Goal: Task Accomplishment & Management: Manage account settings

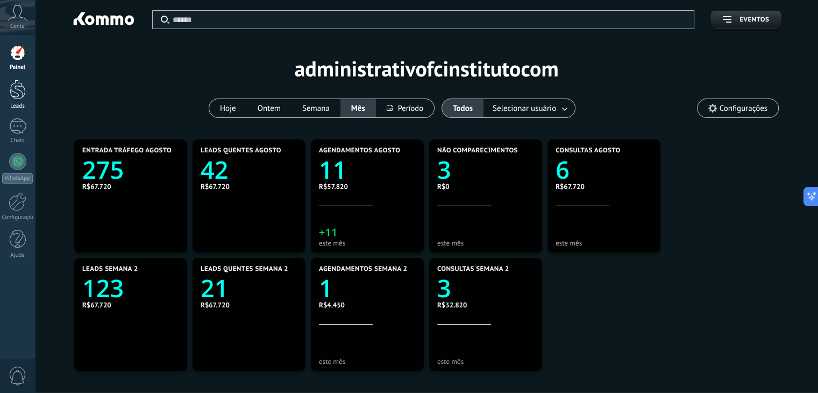
click at [6, 96] on link "Leads" at bounding box center [17, 95] width 35 height 30
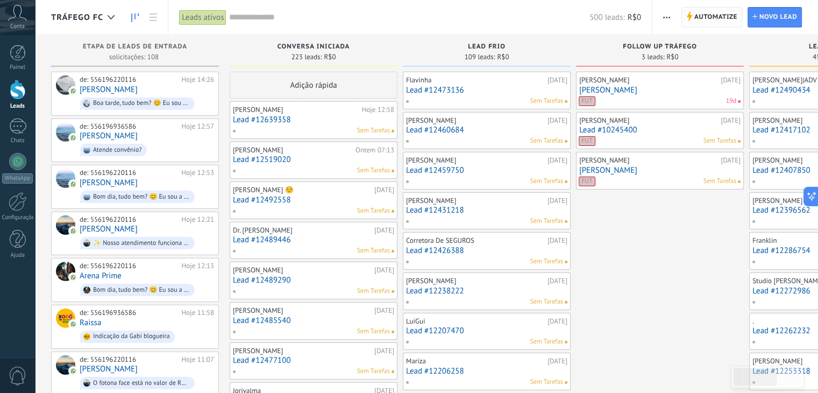
click at [706, 13] on span "Automatize" at bounding box center [716, 17] width 43 height 19
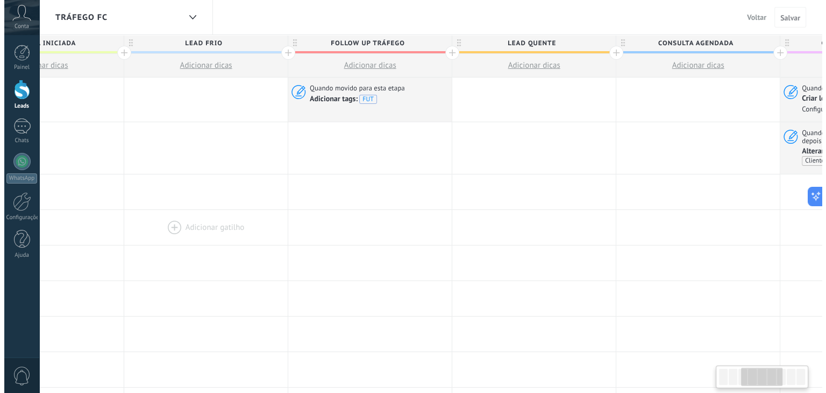
scroll to position [0, 436]
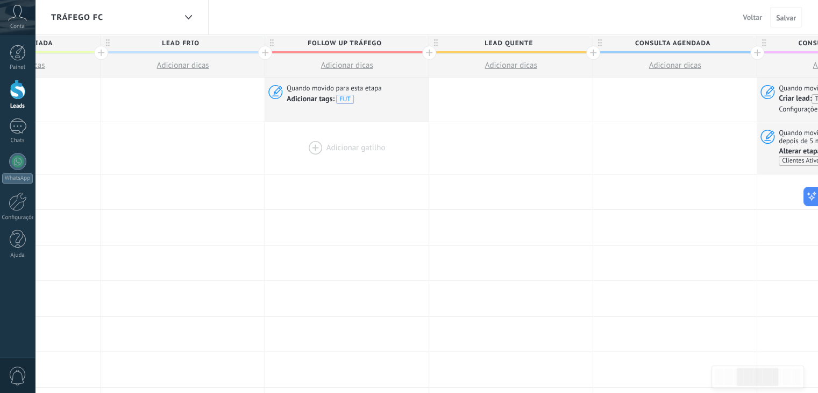
click at [330, 139] on div at bounding box center [347, 148] width 164 height 52
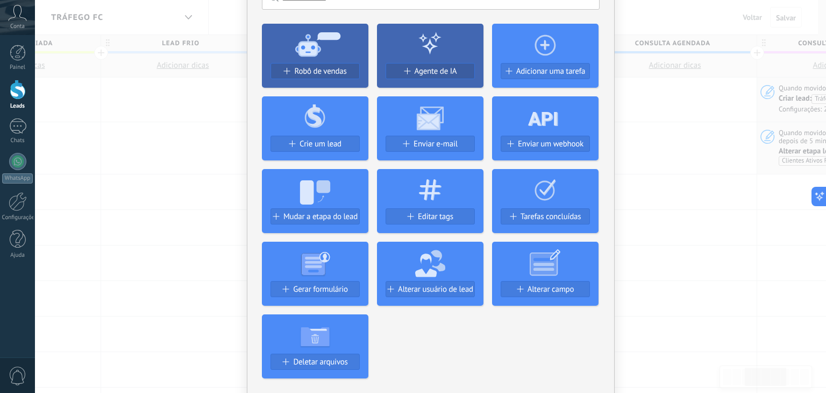
scroll to position [71, 0]
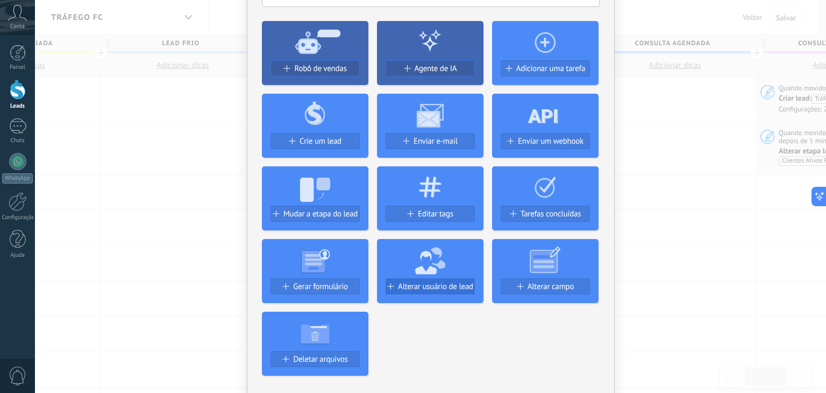
click at [458, 284] on span "Alterar usuário de lead" at bounding box center [435, 286] width 75 height 9
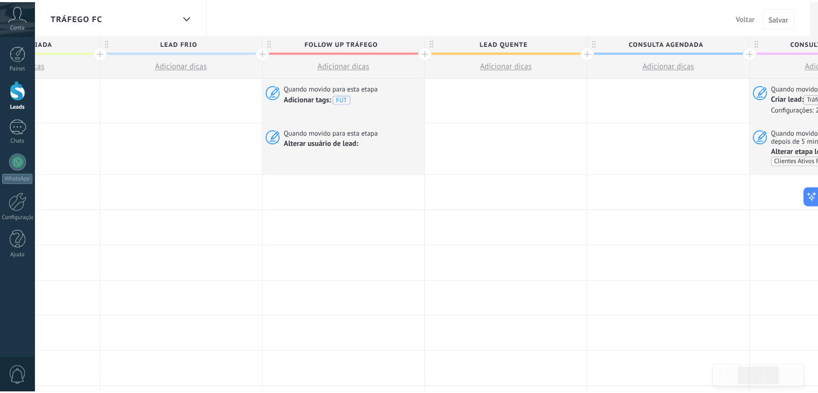
scroll to position [0, 0]
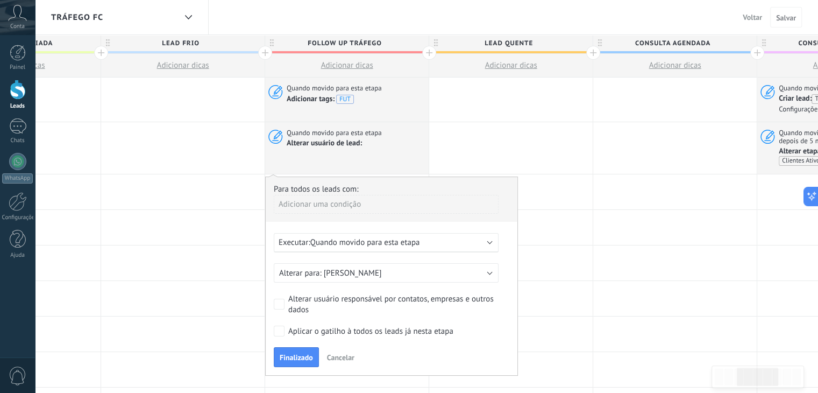
click at [408, 245] on span "Quando movido para esta etapa" at bounding box center [365, 242] width 110 height 10
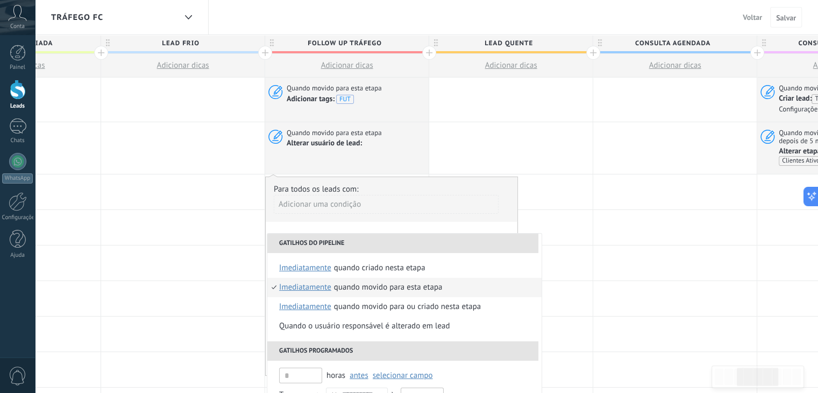
click at [480, 188] on div "Para todos os leads com:" at bounding box center [392, 189] width 236 height 10
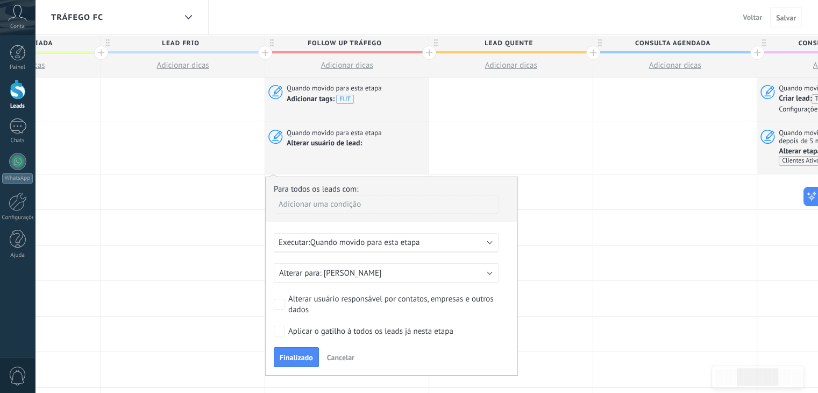
click at [338, 355] on span "Cancelar" at bounding box center [340, 357] width 27 height 10
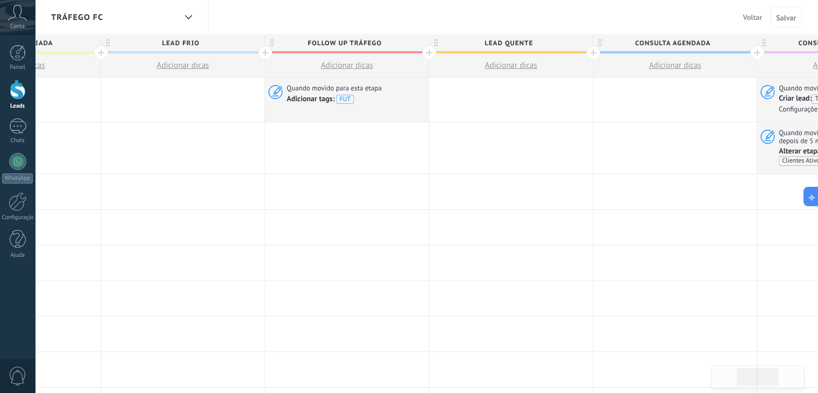
click at [330, 142] on div at bounding box center [347, 148] width 164 height 52
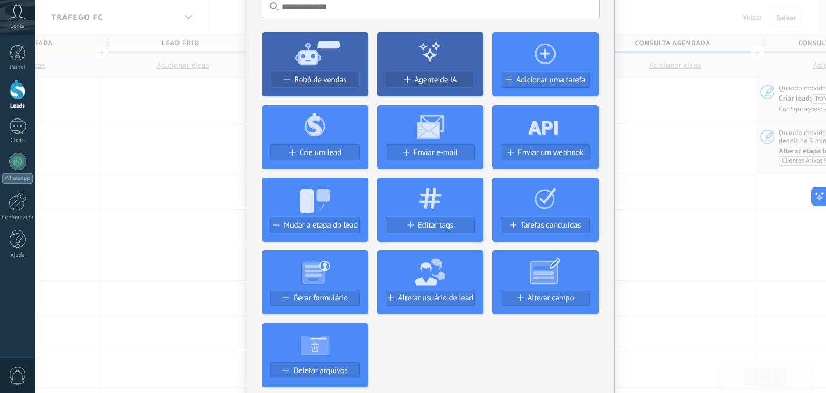
scroll to position [60, 0]
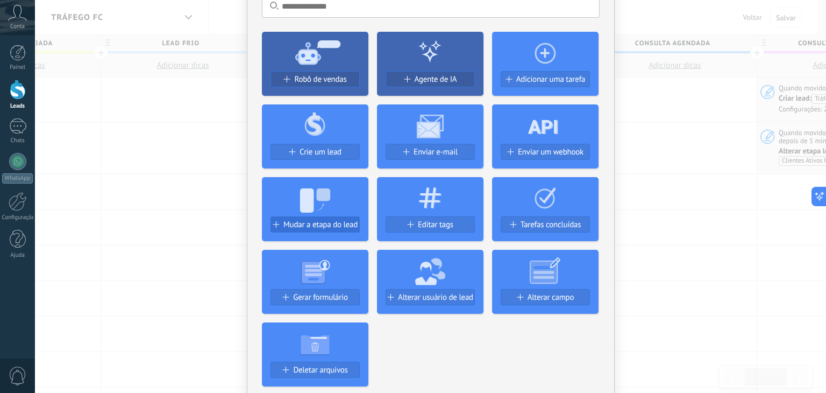
click at [326, 224] on span "Mudar a etapa do lead" at bounding box center [321, 224] width 74 height 9
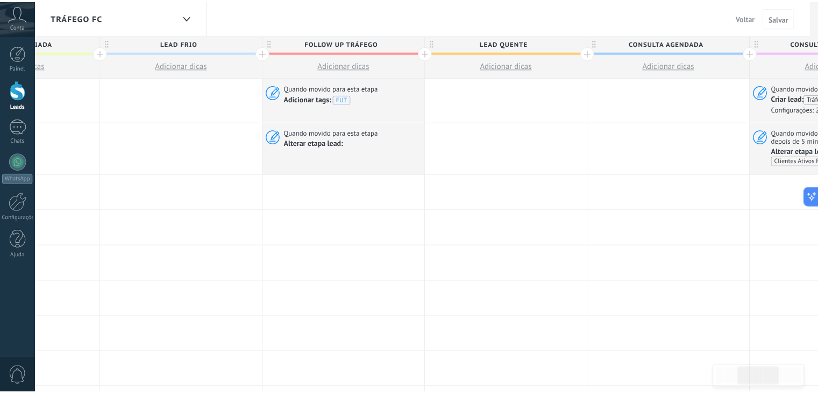
scroll to position [0, 0]
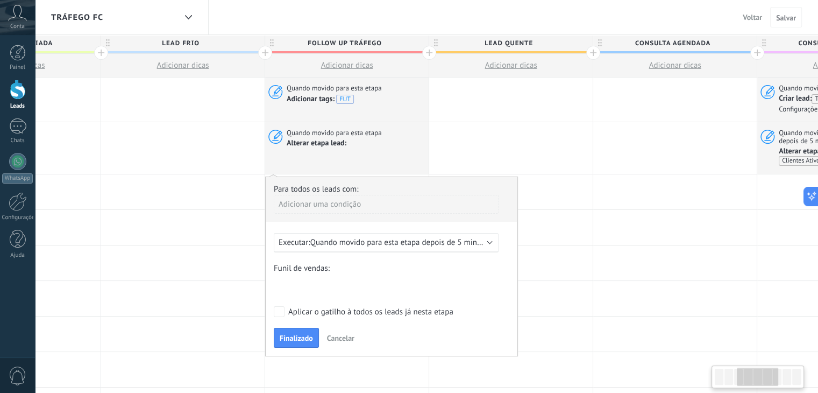
click at [343, 235] on div "Executar: Quando movido para esta etapa depois de 5 minutos" at bounding box center [386, 242] width 225 height 19
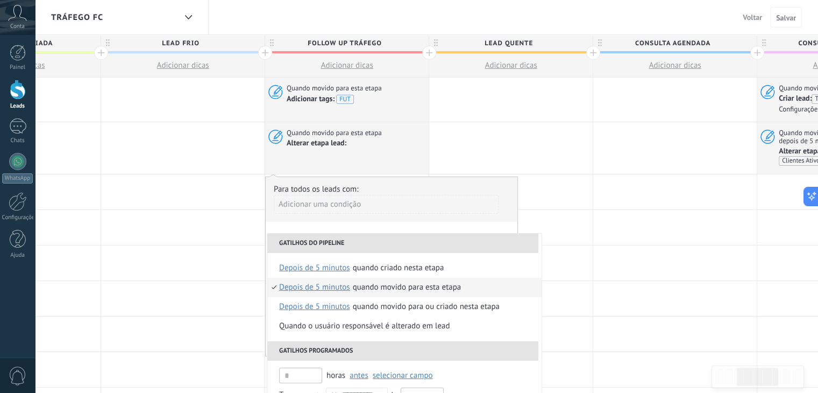
click at [372, 184] on div "Para todos os leads com: Adicionar uma condição" at bounding box center [392, 203] width 236 height 38
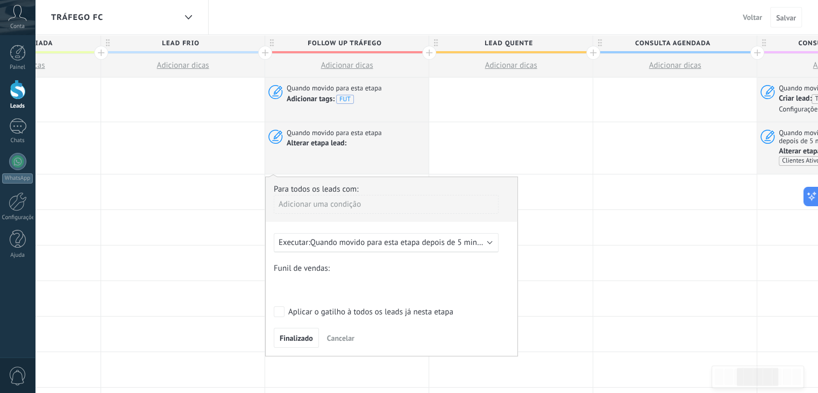
click at [369, 239] on span "Quando movido para esta etapa depois de 5 minutos" at bounding box center [401, 242] width 182 height 10
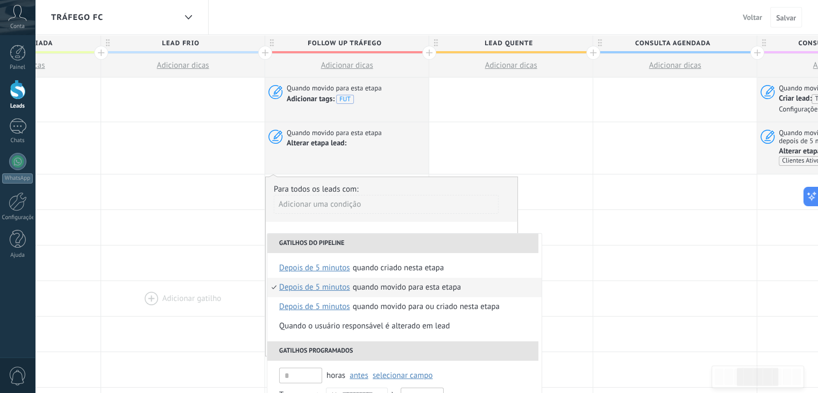
click at [238, 281] on div at bounding box center [183, 298] width 164 height 35
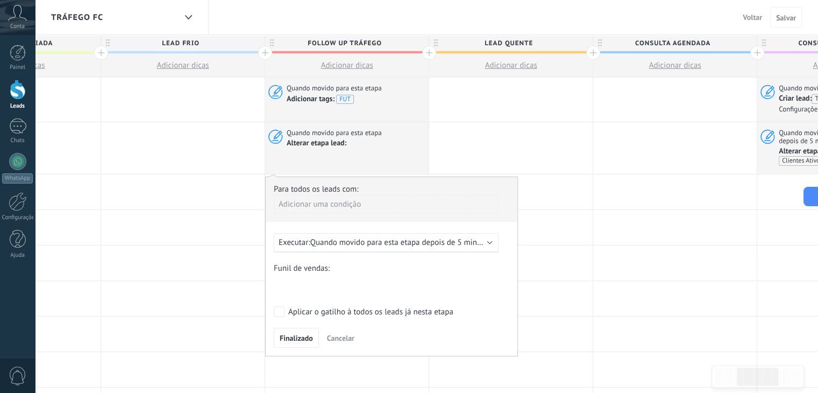
click at [347, 335] on span "Cancelar" at bounding box center [340, 338] width 27 height 10
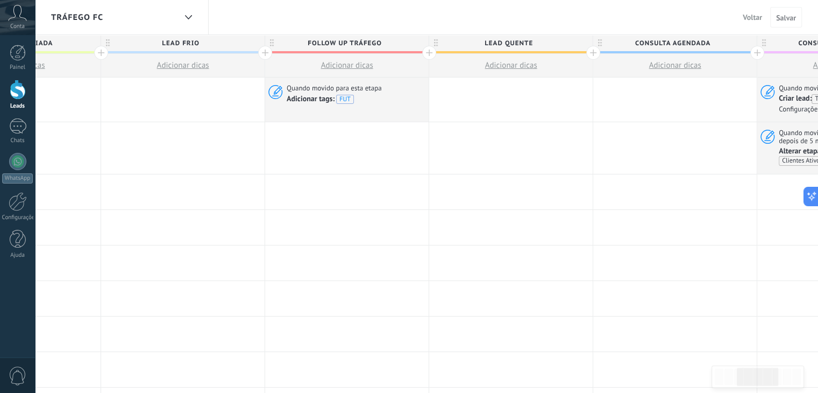
click at [327, 142] on div at bounding box center [347, 148] width 164 height 52
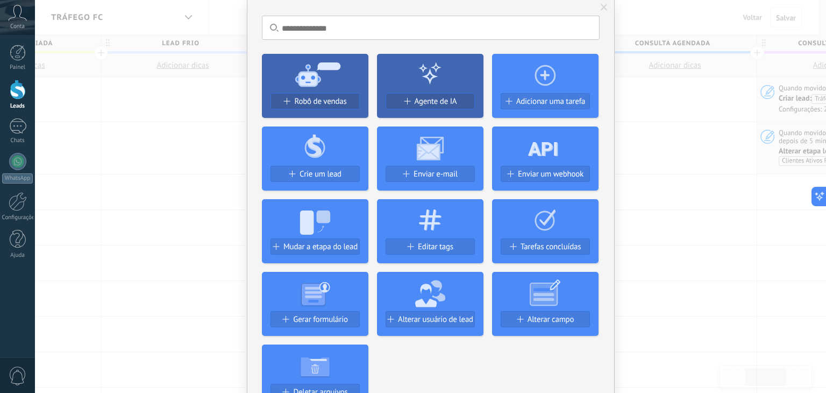
scroll to position [38, 0]
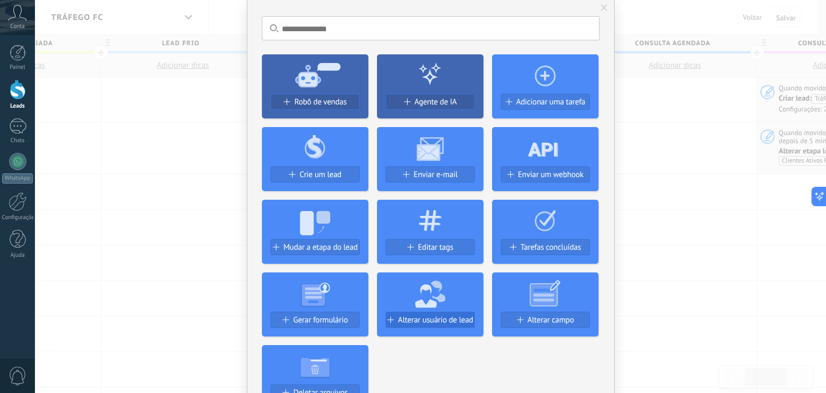
click at [410, 319] on span "Alterar usuário de lead" at bounding box center [435, 319] width 75 height 9
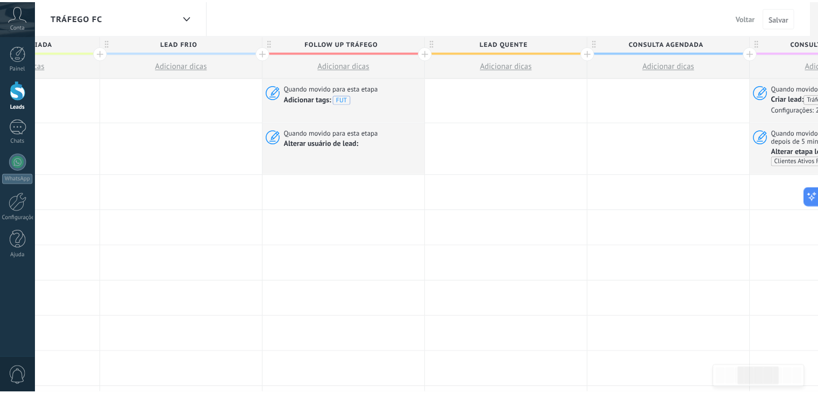
scroll to position [0, 0]
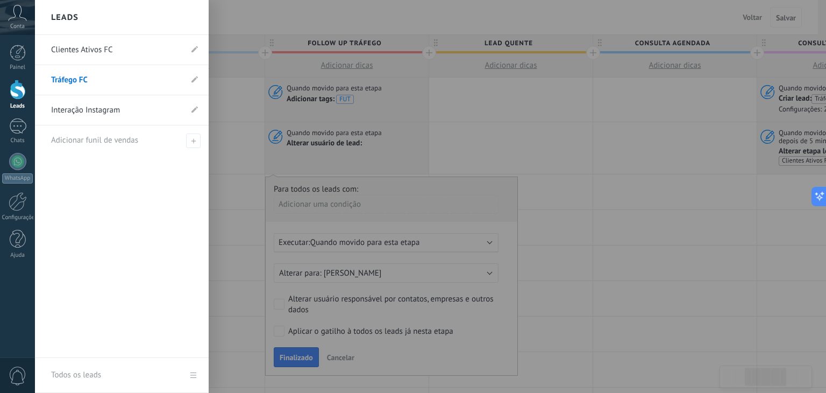
click at [110, 55] on link "Clientes Ativos FC" at bounding box center [116, 50] width 131 height 30
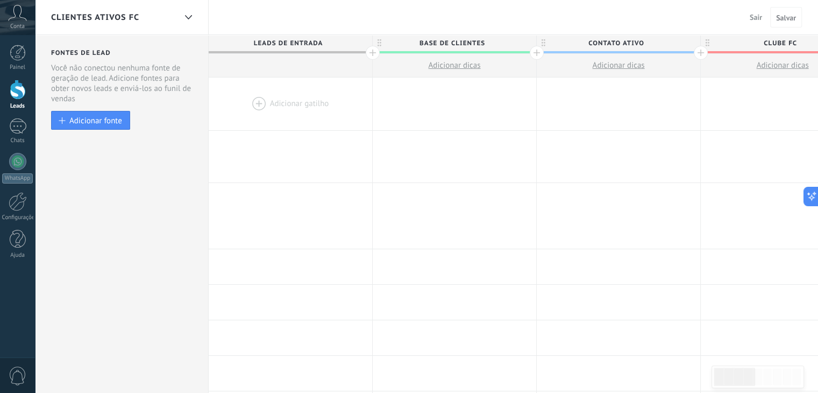
click at [760, 11] on button "Sair" at bounding box center [756, 17] width 21 height 16
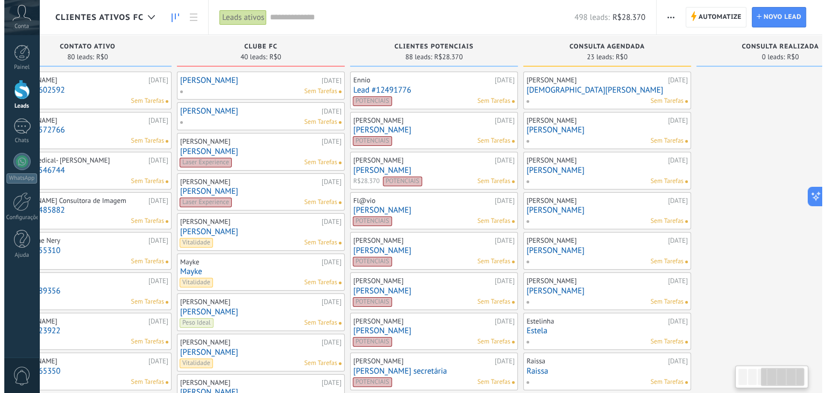
scroll to position [0, 445]
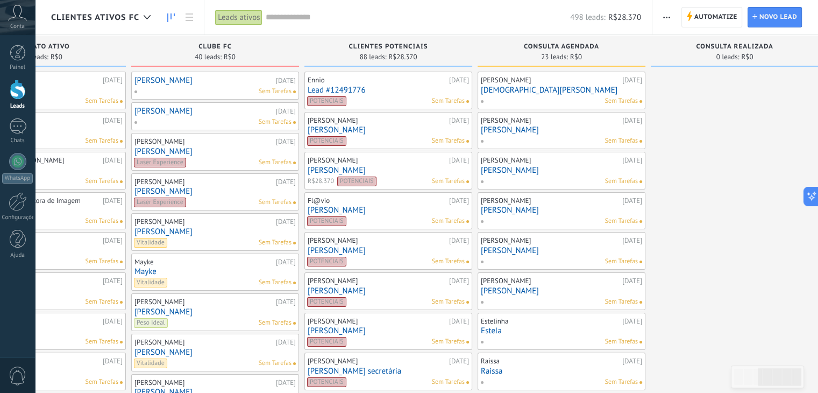
click at [329, 128] on link "[PERSON_NAME]" at bounding box center [388, 129] width 161 height 9
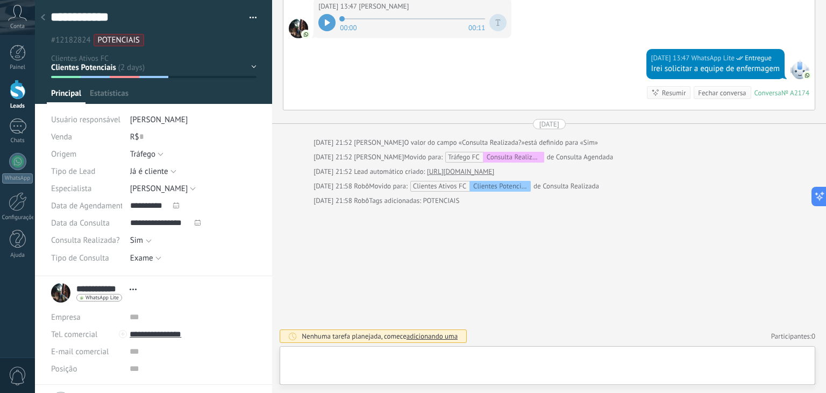
scroll to position [16, 0]
click at [437, 355] on div at bounding box center [547, 368] width 519 height 32
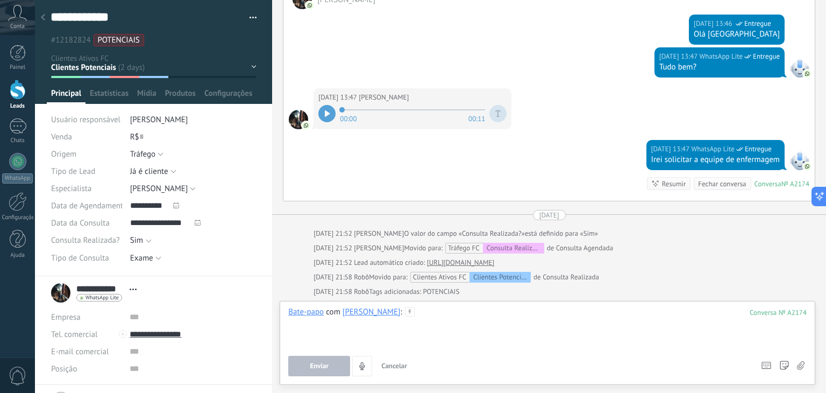
scroll to position [387, 0]
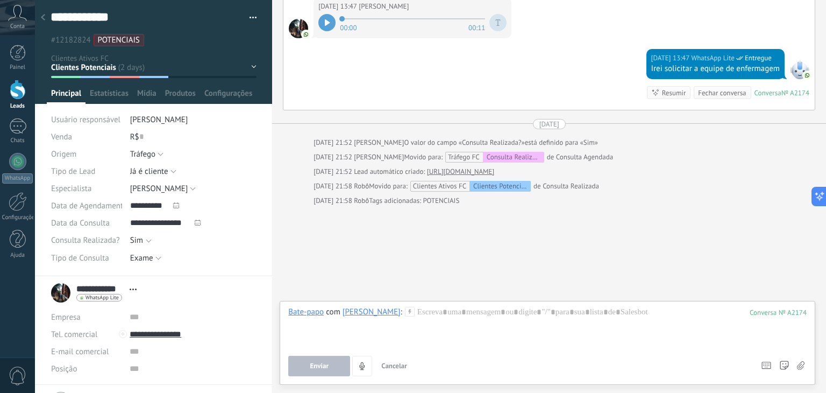
click at [43, 16] on icon at bounding box center [43, 17] width 4 height 6
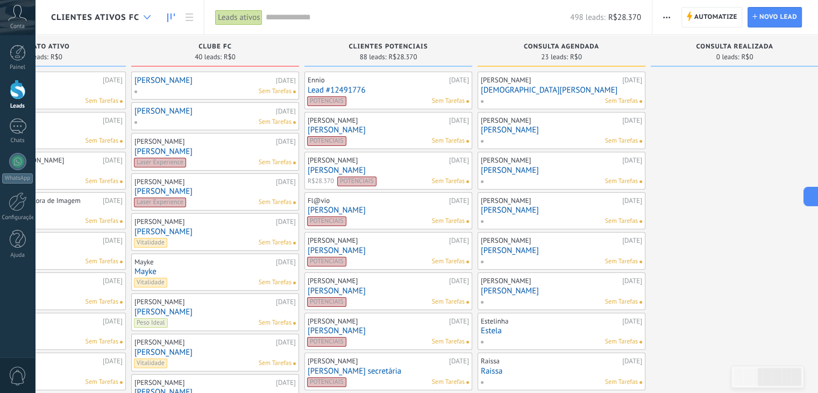
click at [148, 17] on icon at bounding box center [147, 17] width 7 height 4
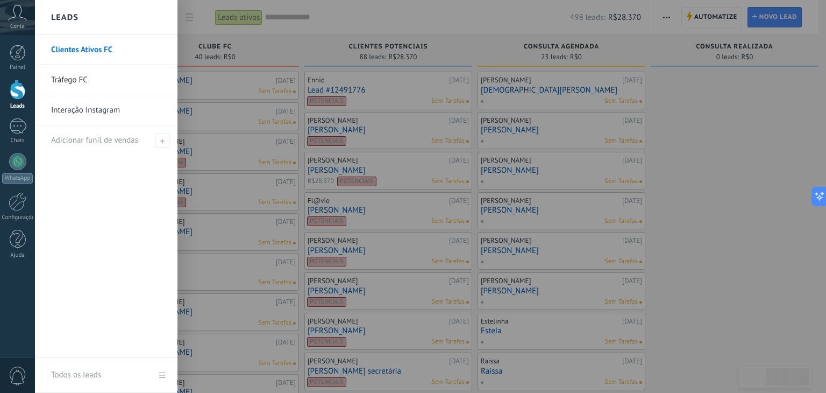
click at [83, 76] on link "Tráfego FC" at bounding box center [109, 80] width 116 height 30
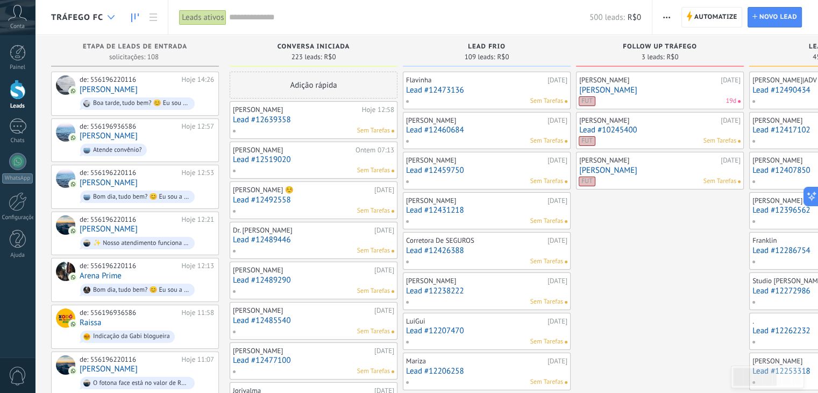
click at [110, 20] on div at bounding box center [111, 17] width 18 height 21
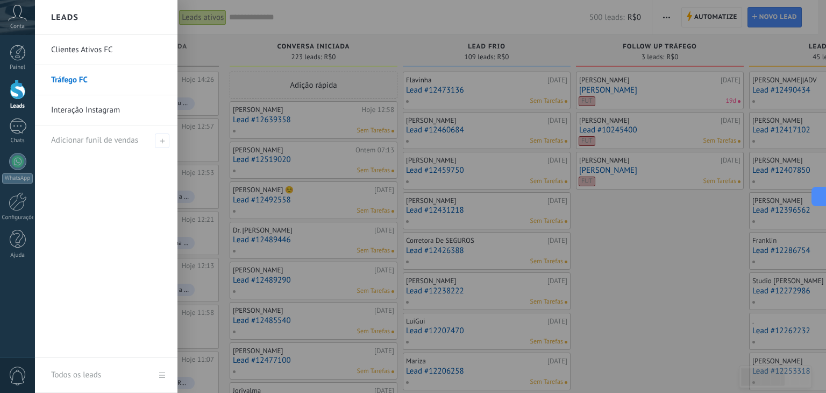
click at [215, 49] on div at bounding box center [448, 196] width 826 height 393
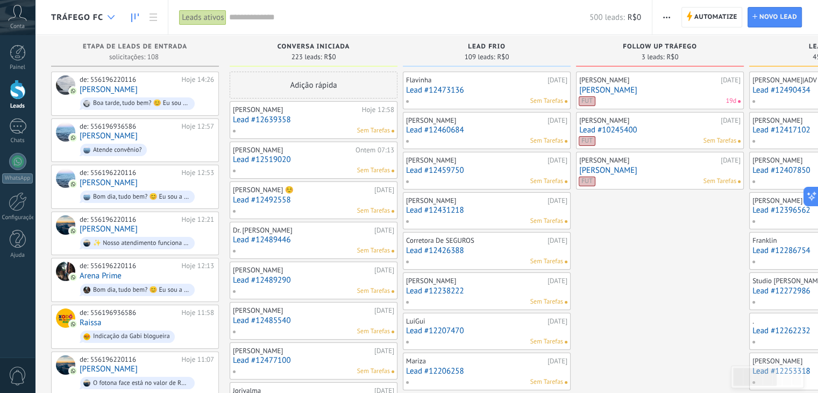
click at [111, 18] on icon at bounding box center [111, 17] width 7 height 4
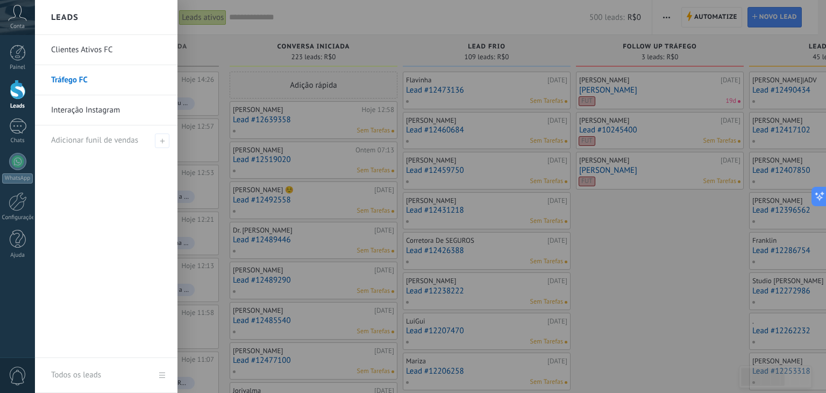
click at [88, 49] on link "Clientes Ativos FC" at bounding box center [109, 50] width 116 height 30
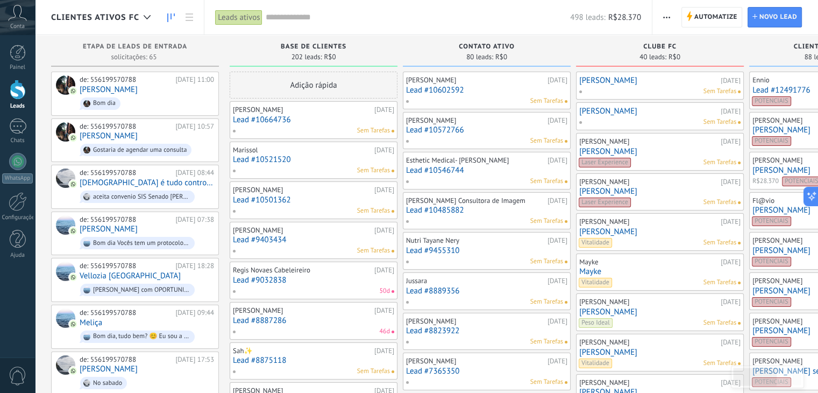
click at [433, 124] on div "[PERSON_NAME] [DATE] Lead #10572766 Sem Tarefas" at bounding box center [486, 130] width 161 height 31
click at [432, 128] on link "Lead #10572766" at bounding box center [486, 129] width 161 height 9
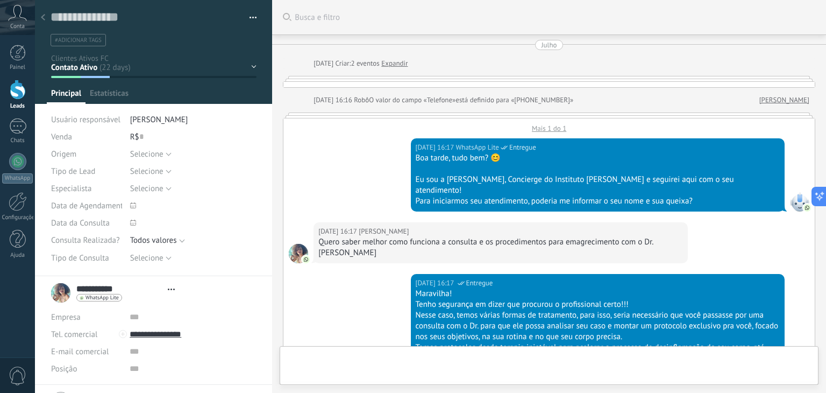
type textarea "**********"
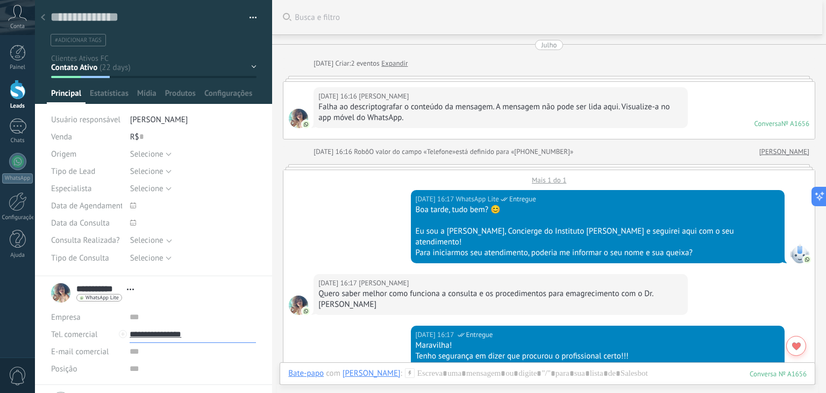
click at [179, 334] on input "**********" at bounding box center [193, 333] width 126 height 17
click at [551, 177] on div "Mais 1 do 1" at bounding box center [550, 177] width 532 height 15
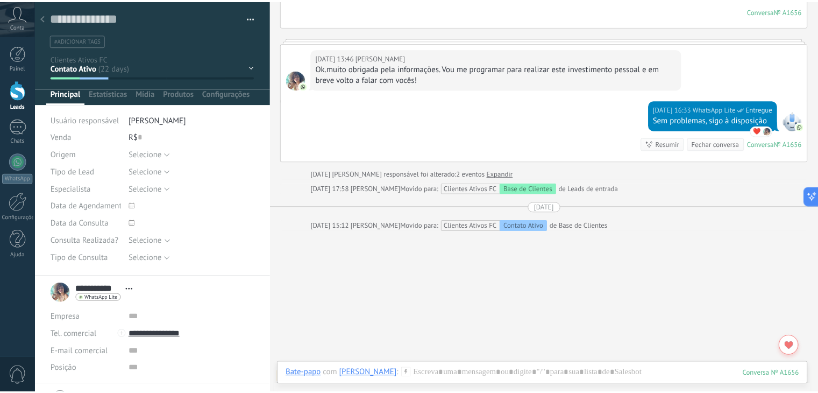
scroll to position [945, 0]
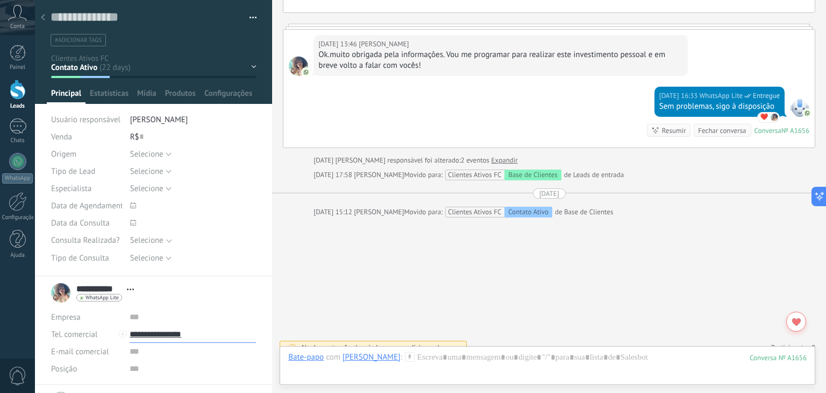
click at [165, 334] on input "**********" at bounding box center [193, 333] width 126 height 17
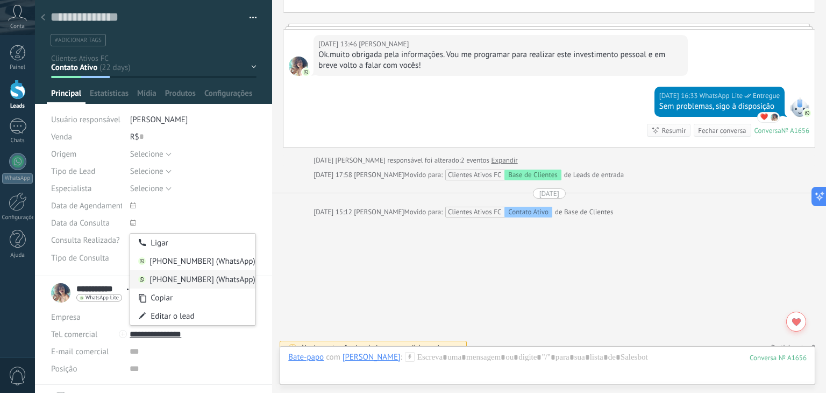
click at [188, 279] on div "[PHONE_NUMBER] (WhatsApp)" at bounding box center [192, 279] width 125 height 18
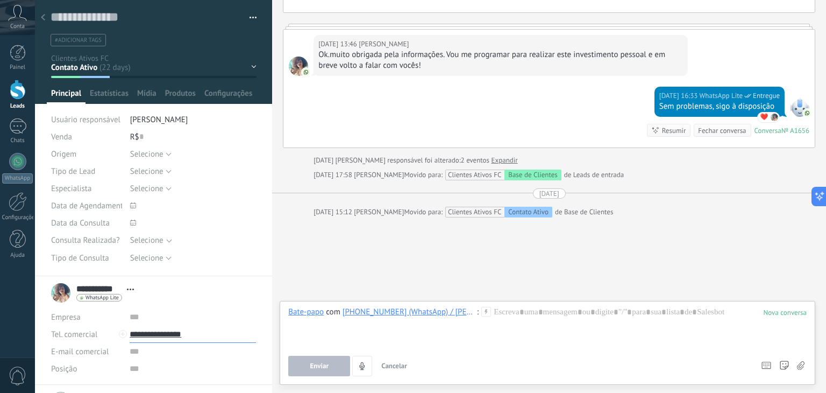
click at [169, 334] on input "**********" at bounding box center [193, 333] width 126 height 17
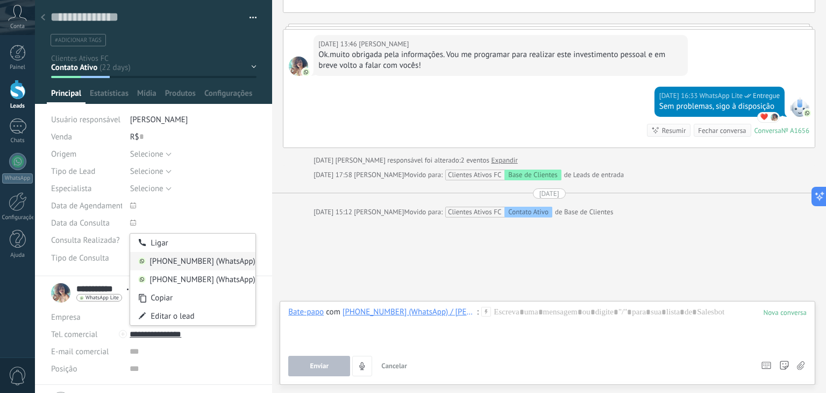
type input "**********"
click at [185, 260] on div "[PHONE_NUMBER] (WhatsApp)" at bounding box center [192, 261] width 125 height 18
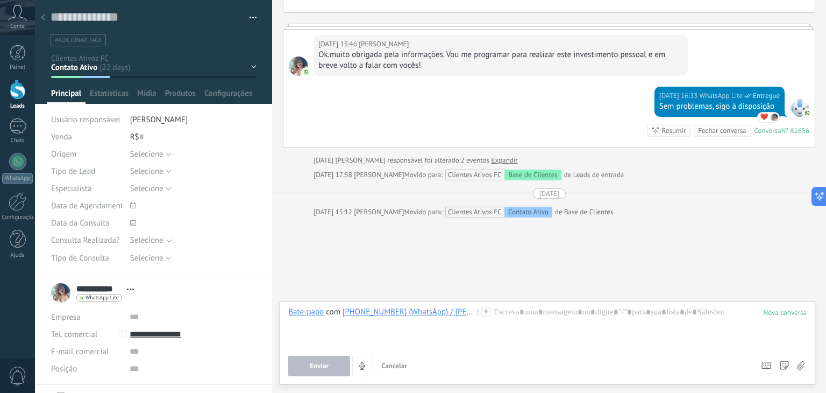
click at [0, 0] on div "Base de Clientes Contato Ativo Clube FC Clientes Potenciais Consulta Agendada C…" at bounding box center [0, 0] width 0 height 0
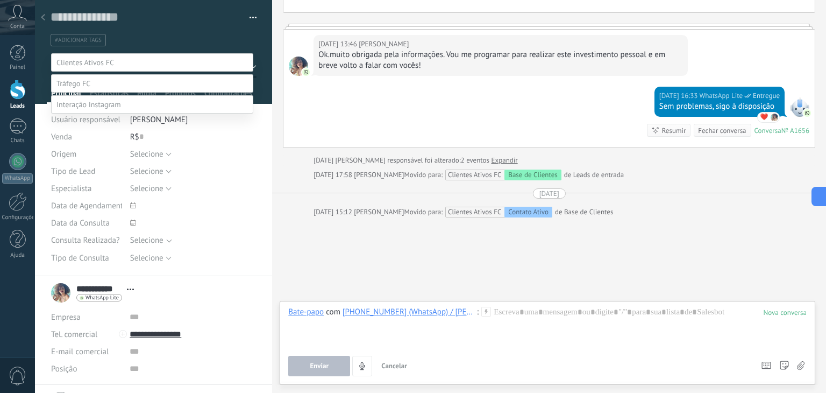
click at [278, 72] on div at bounding box center [430, 196] width 791 height 393
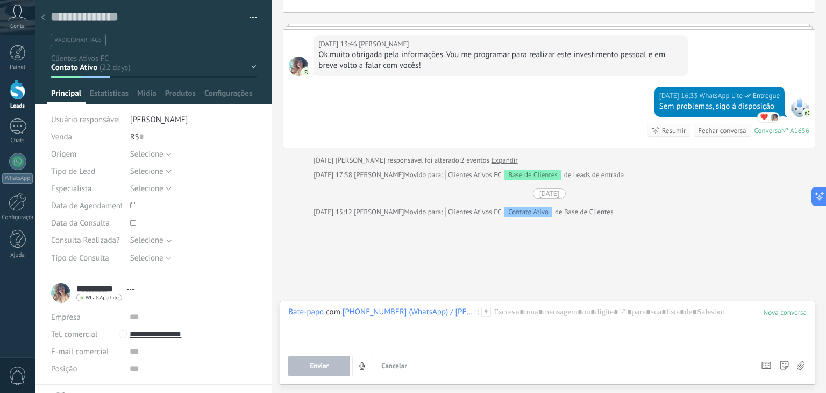
click at [40, 16] on div at bounding box center [43, 18] width 15 height 21
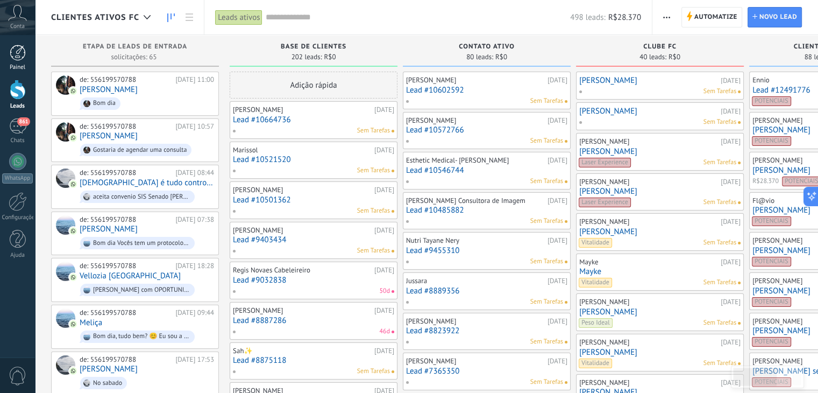
click at [10, 55] on div at bounding box center [18, 53] width 16 height 16
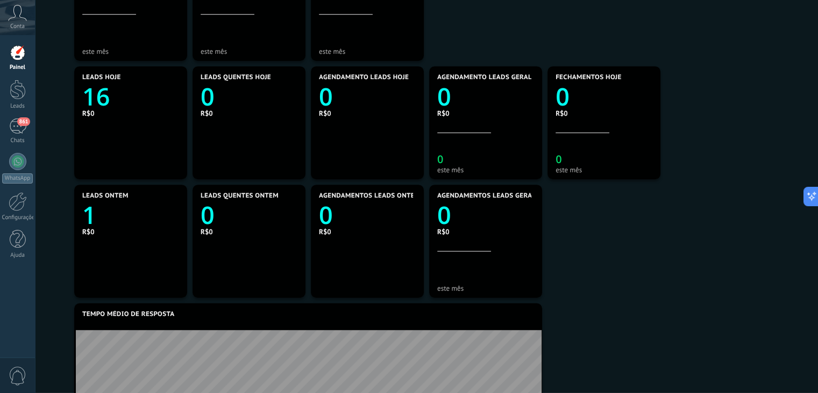
scroll to position [538, 0]
